Goal: Task Accomplishment & Management: Manage account settings

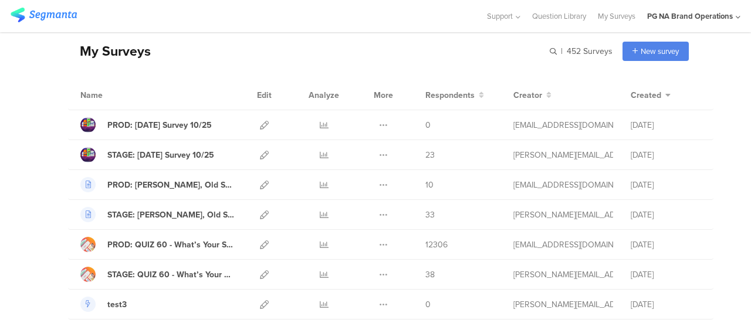
scroll to position [47, 0]
click at [260, 127] on icon at bounding box center [264, 124] width 9 height 9
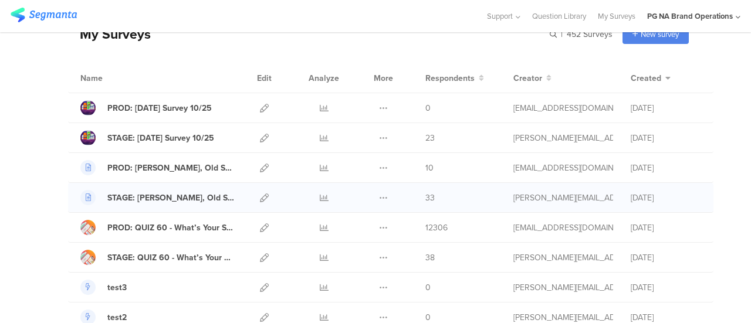
scroll to position [64, 0]
click at [260, 136] on icon at bounding box center [264, 137] width 9 height 9
click at [260, 193] on icon at bounding box center [264, 197] width 9 height 9
click at [260, 166] on icon at bounding box center [264, 167] width 9 height 9
